Goal: Task Accomplishment & Management: Use online tool/utility

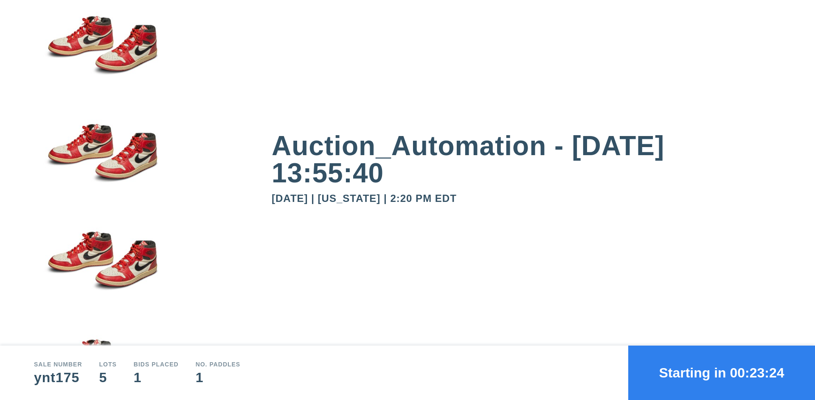
click at [722, 372] on button "Starting in 00:23:24" at bounding box center [721, 372] width 187 height 54
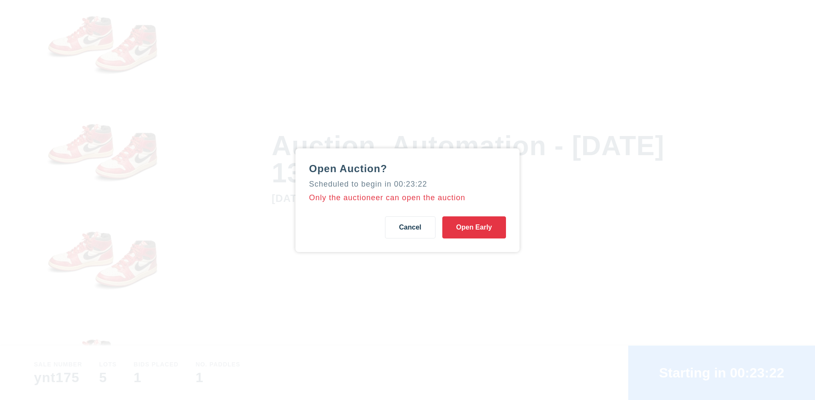
click at [474, 227] on button "Open Early" at bounding box center [474, 227] width 64 height 22
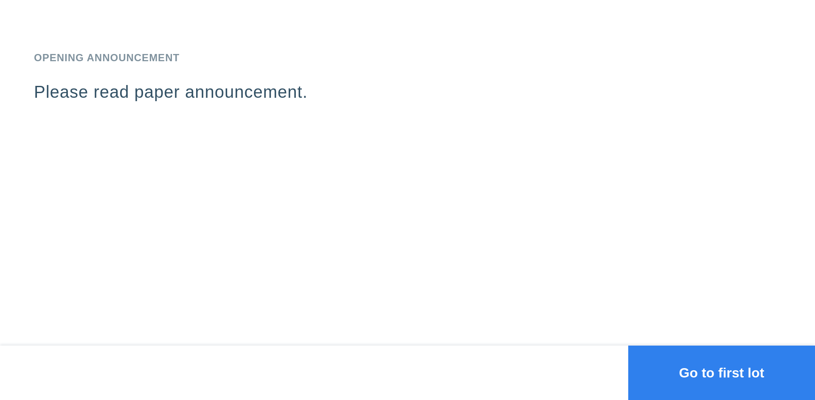
click at [722, 372] on button "Go to first lot" at bounding box center [721, 372] width 187 height 54
